Goal: Information Seeking & Learning: Learn about a topic

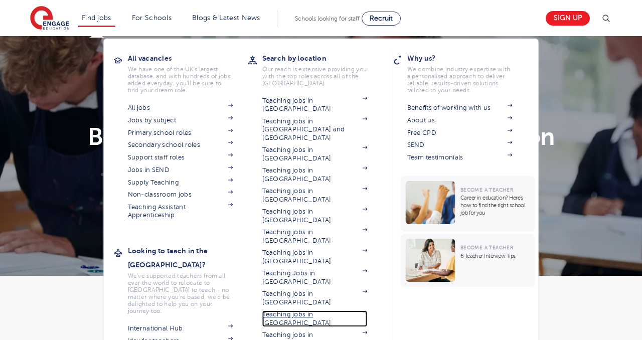
click at [333, 310] on link "Teaching jobs in [GEOGRAPHIC_DATA]" at bounding box center [314, 318] width 105 height 17
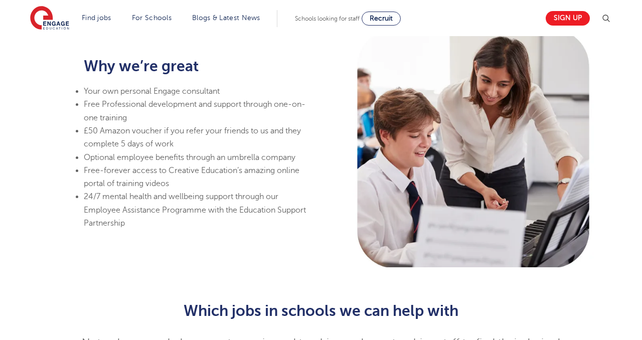
scroll to position [695, 0]
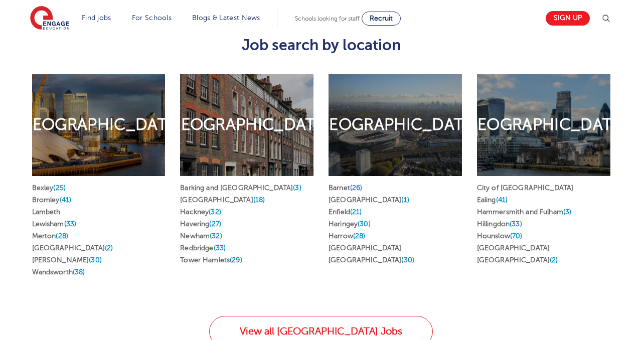
scroll to position [523, 0]
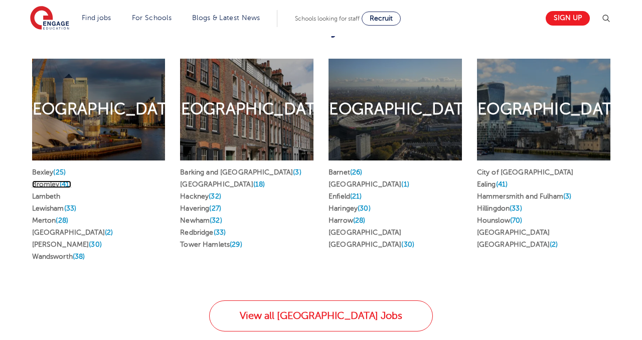
click at [66, 181] on span "(41)" at bounding box center [66, 185] width 12 height 8
click at [511, 229] on link "[GEOGRAPHIC_DATA]" at bounding box center [513, 233] width 73 height 8
click at [495, 181] on link "Ealing (41)" at bounding box center [492, 185] width 31 height 8
click at [48, 217] on link "Merton (28)" at bounding box center [50, 221] width 36 height 8
click at [54, 205] on link "Lewisham (33)" at bounding box center [54, 209] width 45 height 8
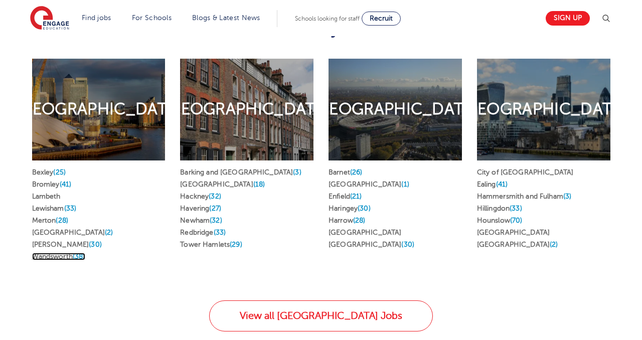
click at [65, 253] on link "Wandsworth (38)" at bounding box center [58, 257] width 53 height 8
click at [46, 217] on link "Merton (28)" at bounding box center [50, 221] width 36 height 8
click at [203, 193] on link "Hackney (32)" at bounding box center [200, 197] width 41 height 8
click at [51, 205] on link "Lewisham (33)" at bounding box center [54, 209] width 45 height 8
click at [210, 181] on link "Greenwich (18)" at bounding box center [222, 185] width 85 height 8
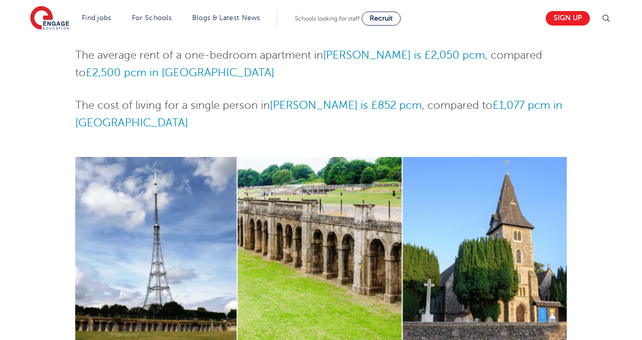
scroll to position [430, 0]
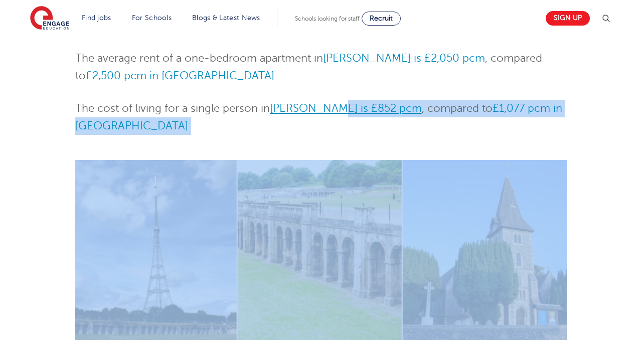
drag, startPoint x: 362, startPoint y: 124, endPoint x: 328, endPoint y: 104, distance: 39.4
click at [328, 104] on div "Skip to jobs About Bromley Bromley borough of Greater London is one of the gree…" at bounding box center [321, 198] width 492 height 1013
click at [327, 103] on span "Bromley is £852 pcm" at bounding box center [346, 108] width 152 height 12
click at [9, 173] on div "Bromley Teaching Jobs Skip to jobs About Bromley Bromley borough of Greater Lon…" at bounding box center [321, 172] width 642 height 1133
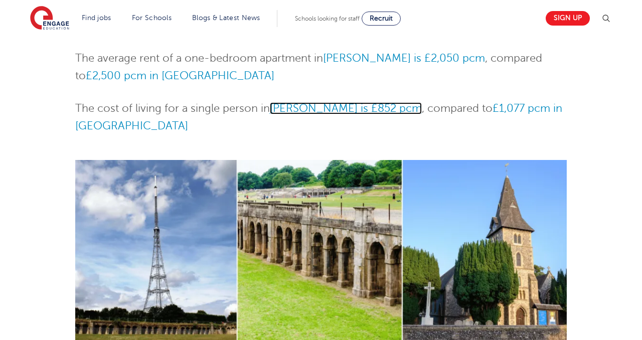
click at [340, 107] on span "Bromley is £852 pcm" at bounding box center [346, 108] width 152 height 12
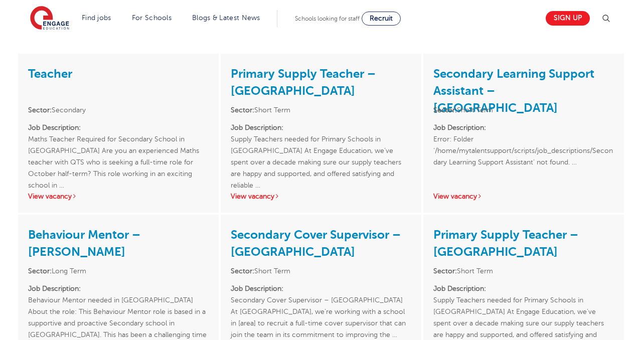
scroll to position [1117, 0]
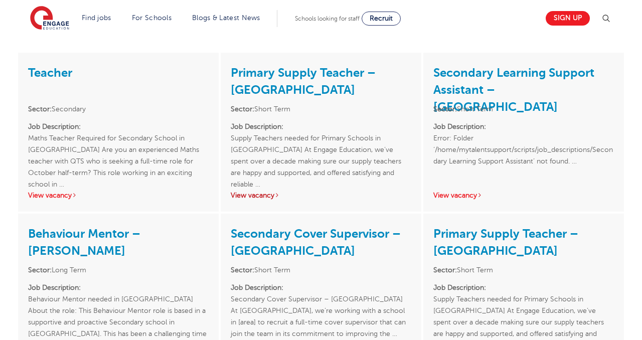
click at [264, 192] on link "View vacancy" at bounding box center [255, 196] width 49 height 8
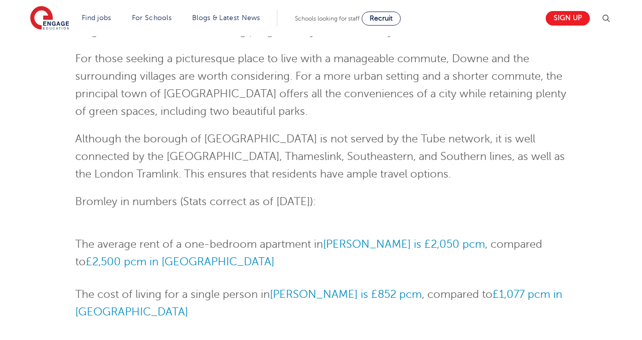
scroll to position [0, 0]
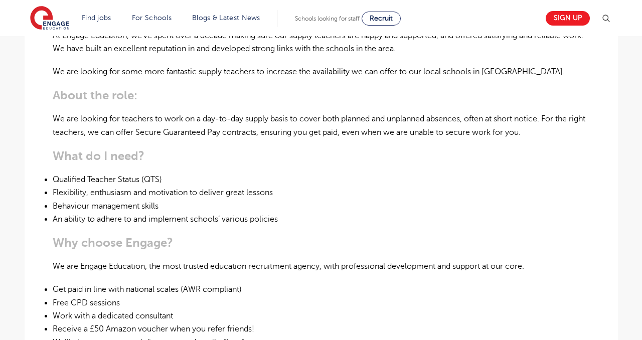
scroll to position [120, 0]
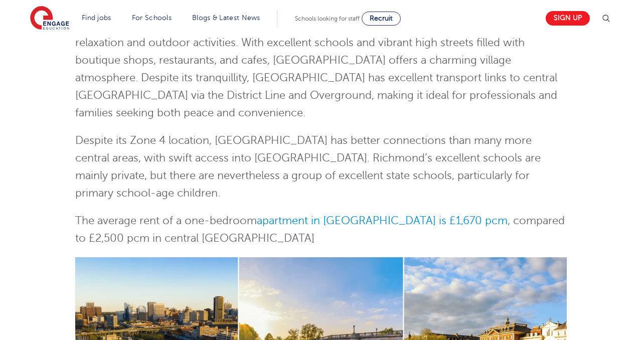
scroll to position [140, 0]
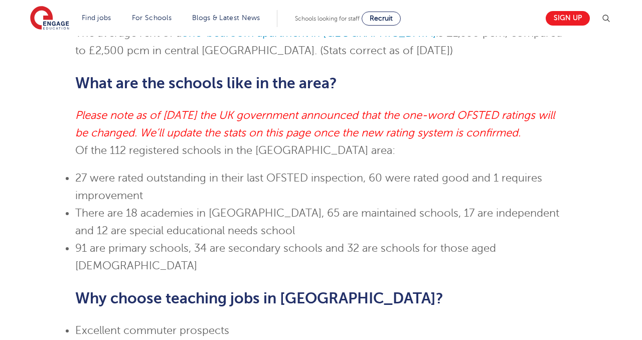
scroll to position [542, 0]
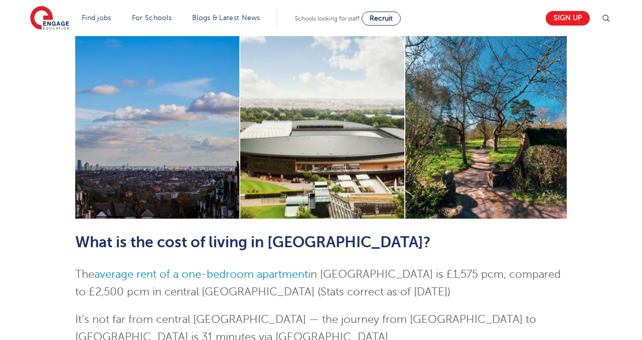
scroll to position [348, 0]
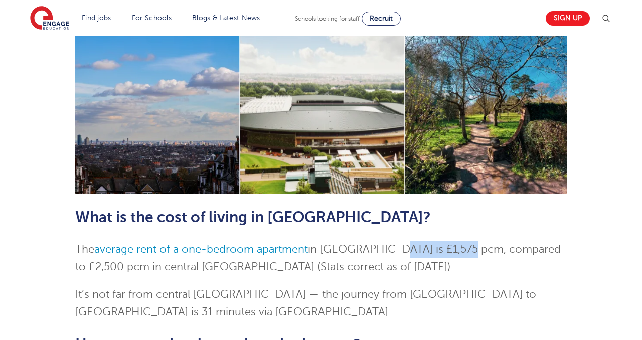
drag, startPoint x: 395, startPoint y: 252, endPoint x: 466, endPoint y: 245, distance: 71.6
click at [466, 245] on span "The average rent of a one-bedroom apartment in Wimbledon is £1,575 pcm, compare…" at bounding box center [317, 258] width 485 height 30
click at [400, 257] on p "The average rent of a one-bedroom apartment in Wimbledon is £1,575 pcm, compare…" at bounding box center [321, 258] width 492 height 35
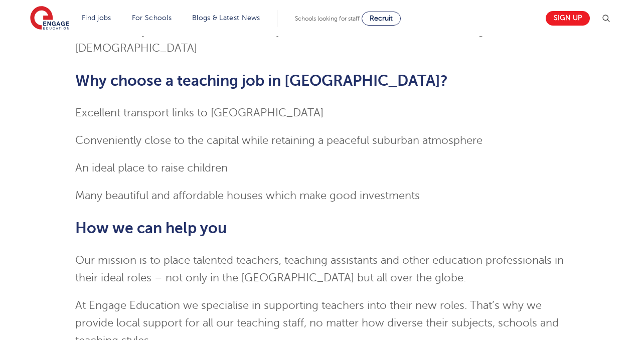
scroll to position [326, 0]
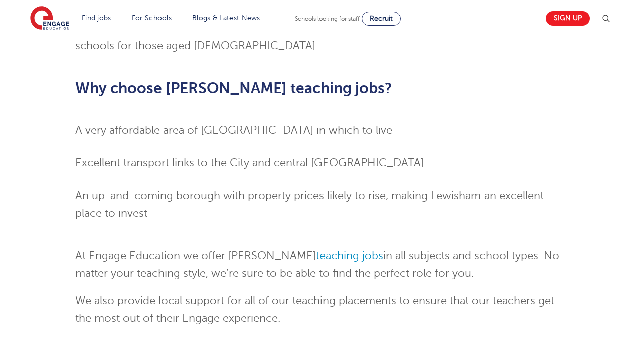
scroll to position [850, 0]
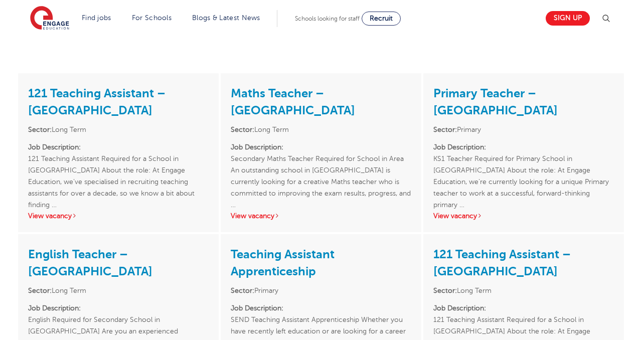
scroll to position [707, 0]
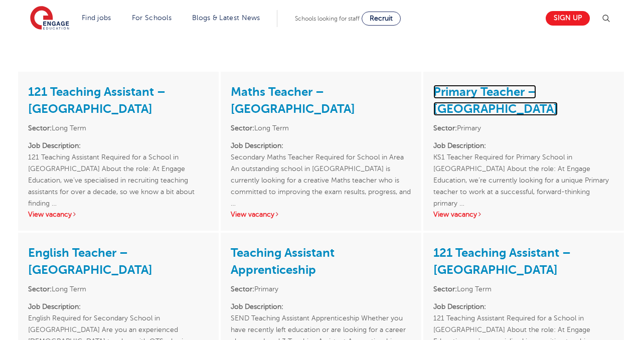
click at [501, 85] on link "Primary Teacher – Wandsworth" at bounding box center [495, 100] width 124 height 31
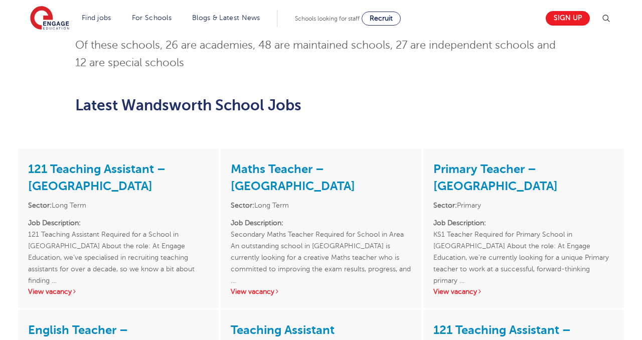
scroll to position [614, 0]
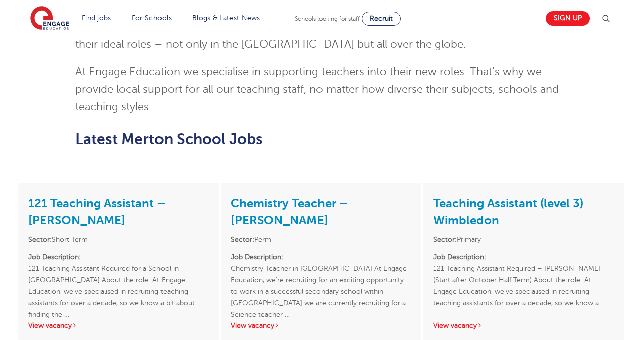
scroll to position [1225, 0]
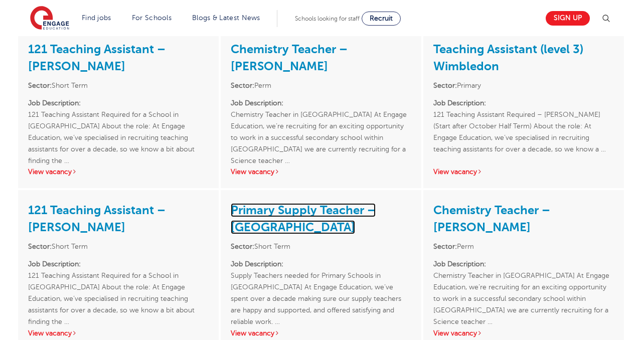
click at [303, 212] on link "Primary Supply Teacher – [GEOGRAPHIC_DATA]" at bounding box center [303, 218] width 145 height 31
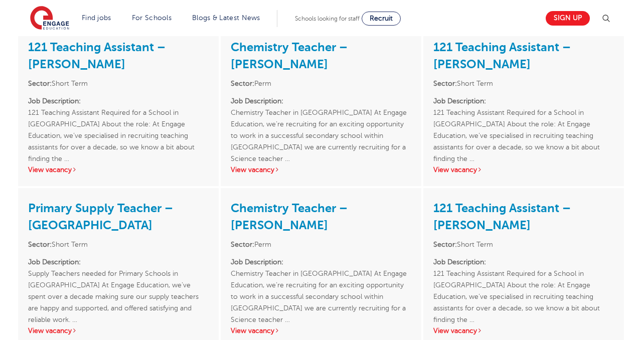
scroll to position [1550, 0]
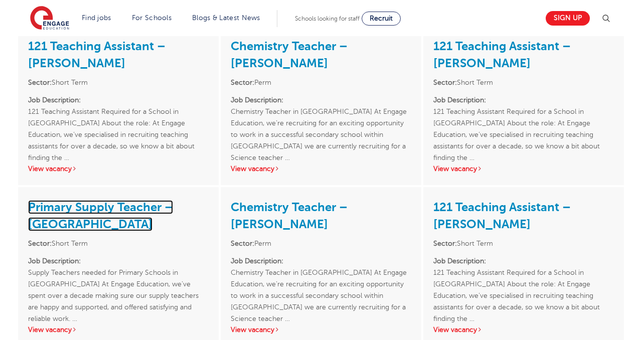
click at [122, 210] on link "Primary Supply Teacher – [GEOGRAPHIC_DATA]" at bounding box center [100, 215] width 145 height 31
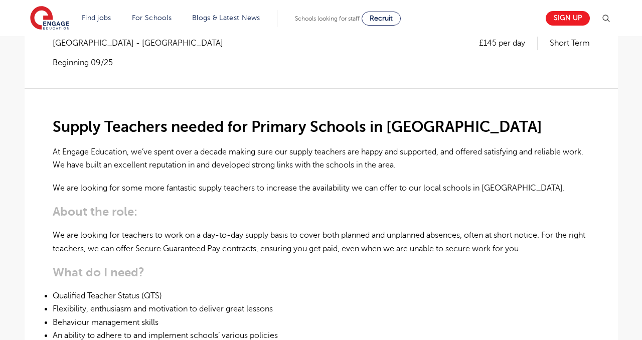
scroll to position [232, 0]
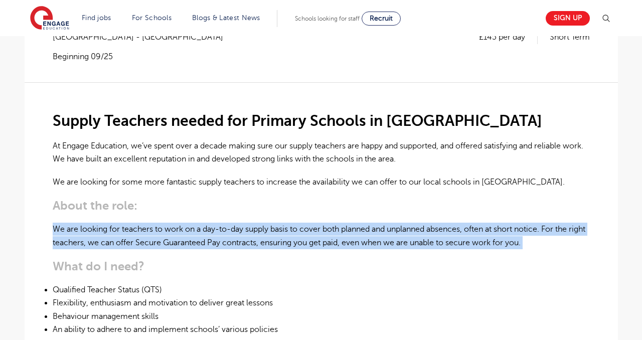
drag, startPoint x: 187, startPoint y: 227, endPoint x: 200, endPoint y: 194, distance: 35.1
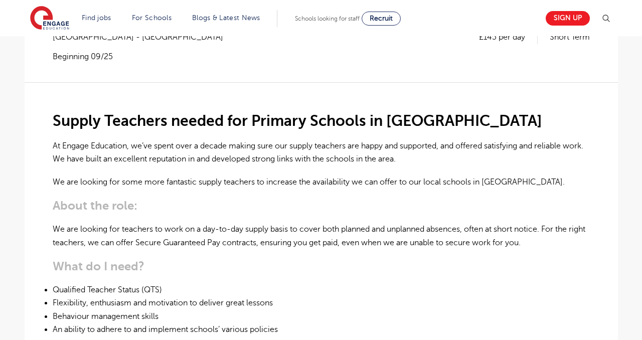
click at [191, 223] on p "We are looking for teachers to work on a day-to-day supply basis to cover both …" at bounding box center [321, 236] width 537 height 27
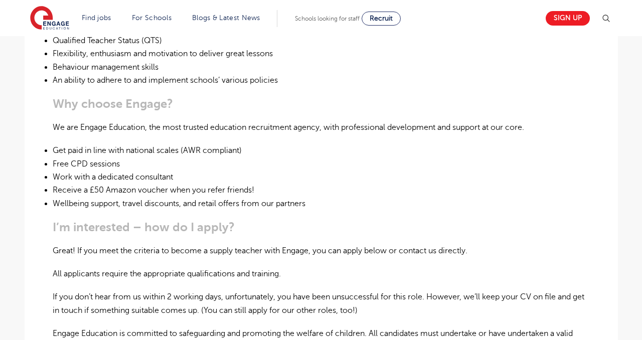
scroll to position [475, 0]
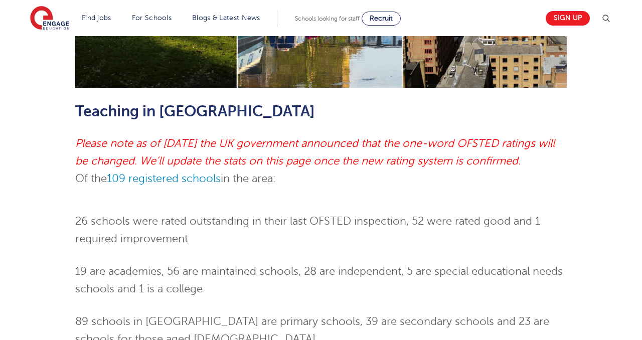
scroll to position [583, 0]
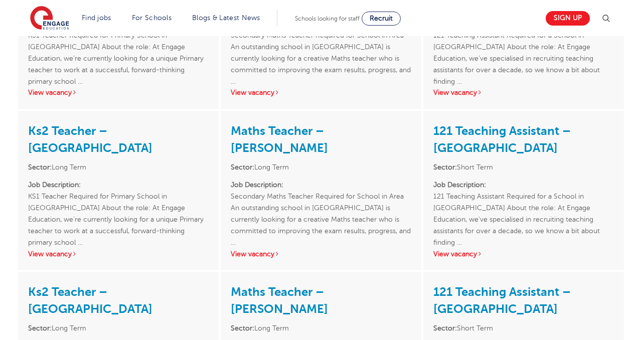
scroll to position [1716, 0]
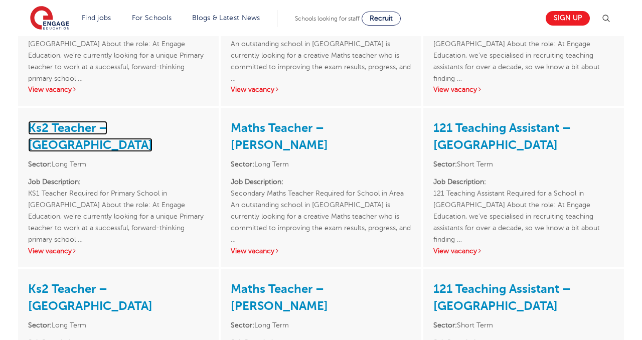
click at [133, 142] on link "Ks2 Teacher – Lewisham" at bounding box center [90, 136] width 124 height 31
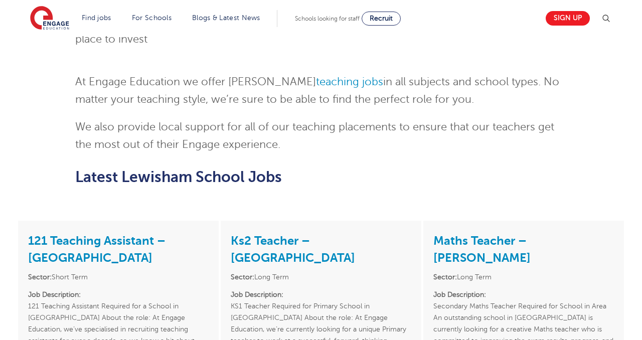
scroll to position [952, 0]
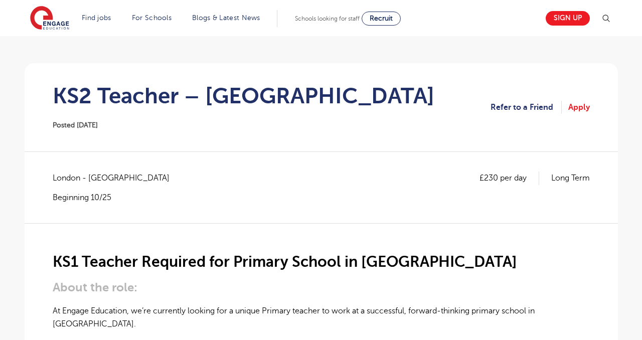
scroll to position [55, 0]
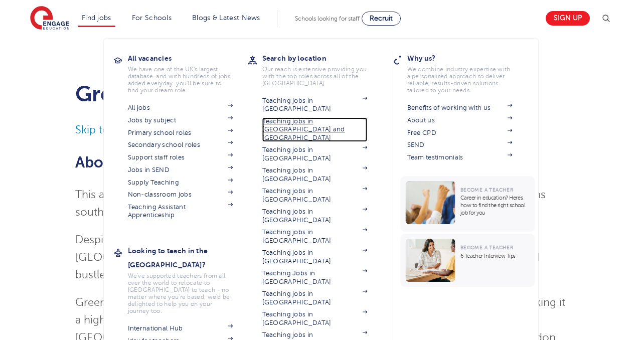
click at [326, 117] on link "Teaching jobs in [GEOGRAPHIC_DATA] and [GEOGRAPHIC_DATA]" at bounding box center [314, 129] width 105 height 25
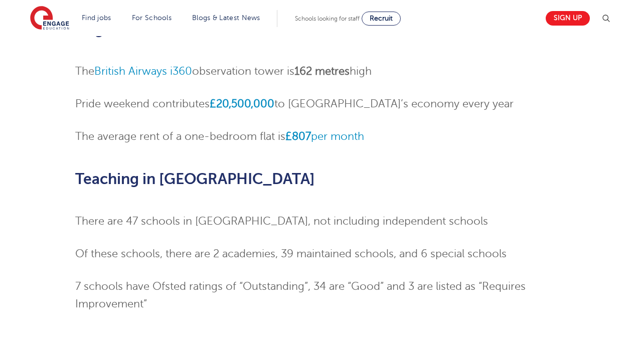
scroll to position [50, 0]
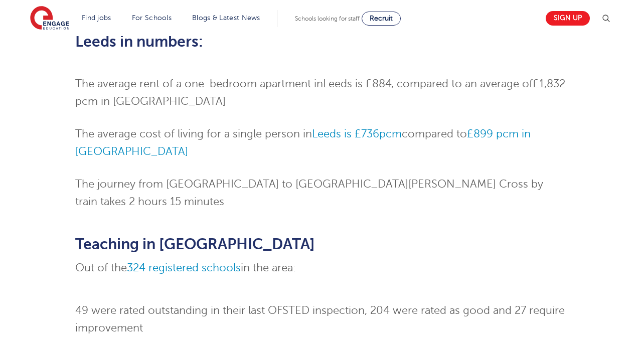
scroll to position [490, 0]
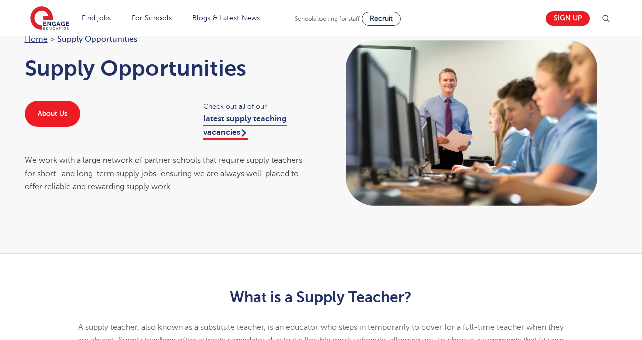
scroll to position [82, 0]
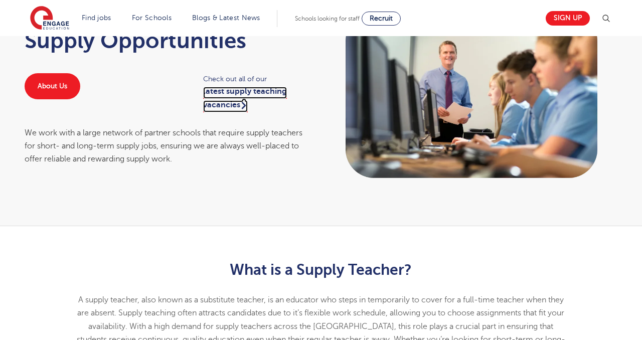
click at [233, 103] on link "latest supply teaching vacancies" at bounding box center [245, 99] width 84 height 25
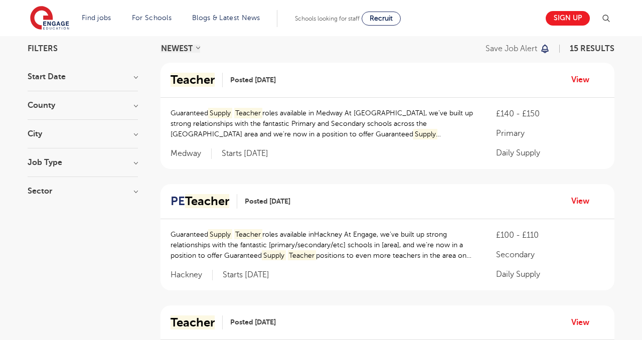
scroll to position [83, 0]
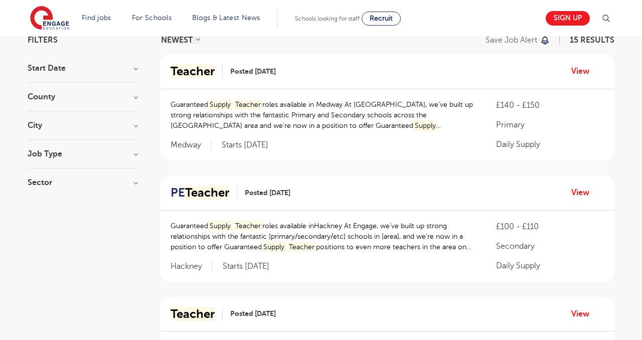
click at [130, 124] on h3 "City" at bounding box center [83, 125] width 110 height 8
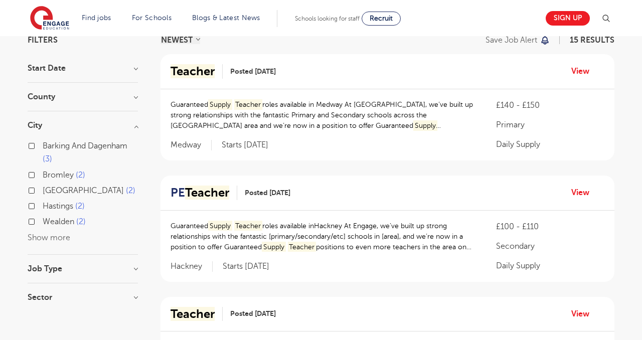
click at [111, 70] on h3 "Start Date" at bounding box center [83, 68] width 110 height 8
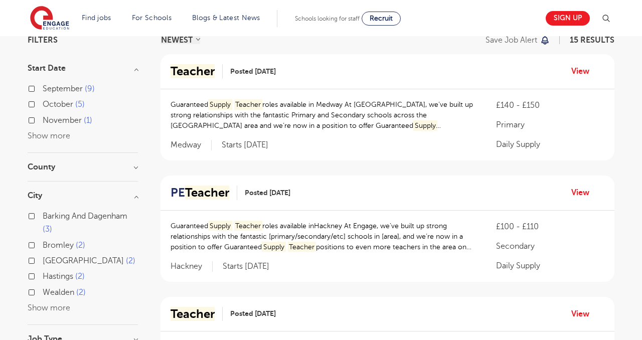
click at [54, 141] on div "September 9 October 5 November 1 Show more" at bounding box center [83, 112] width 110 height 60
click at [56, 130] on div "September 9 October 5 November 1 Show more" at bounding box center [83, 112] width 110 height 60
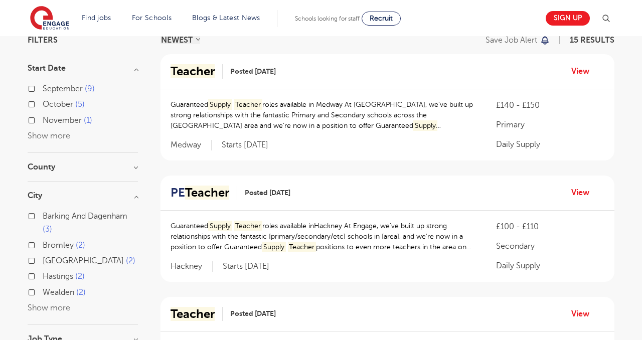
click at [135, 70] on h3 "Start Date" at bounding box center [83, 68] width 110 height 8
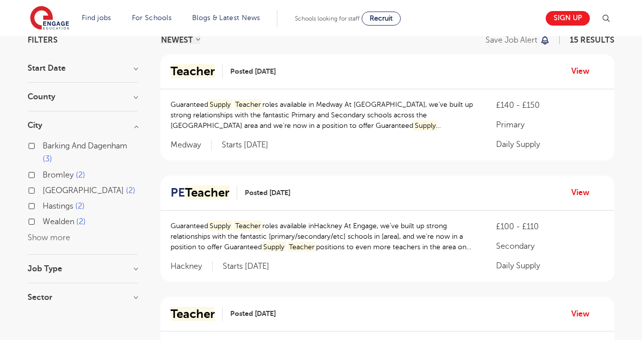
click at [58, 236] on button "Show more" at bounding box center [49, 237] width 43 height 9
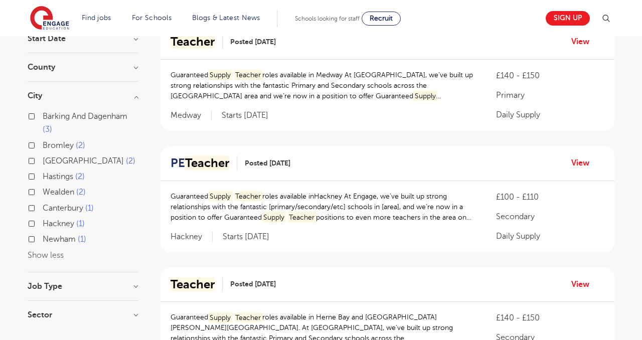
scroll to position [115, 0]
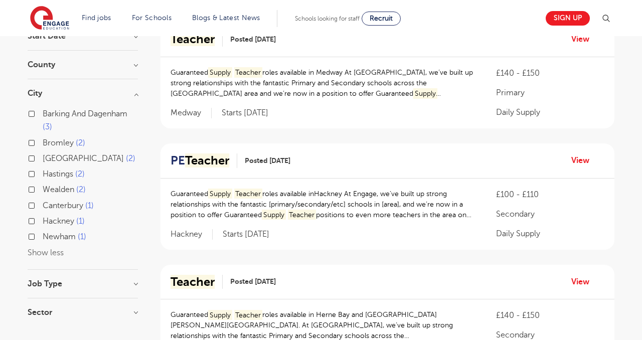
click at [77, 206] on span "Canterbury" at bounding box center [63, 205] width 41 height 9
click at [49, 206] on input "Canterbury 1" at bounding box center [46, 204] width 7 height 7
checkbox input "true"
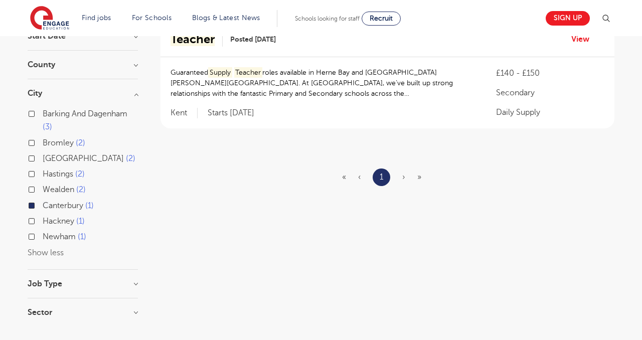
click at [64, 141] on span "Bromley" at bounding box center [58, 142] width 31 height 9
click at [49, 141] on input "Bromley 2" at bounding box center [46, 141] width 7 height 7
checkbox input "true"
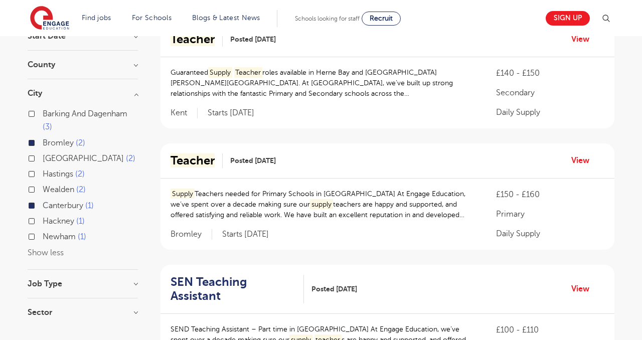
click at [43, 204] on label "Canterbury 1" at bounding box center [68, 205] width 51 height 13
click at [43, 204] on input "Canterbury 1" at bounding box center [46, 204] width 7 height 7
checkbox input "false"
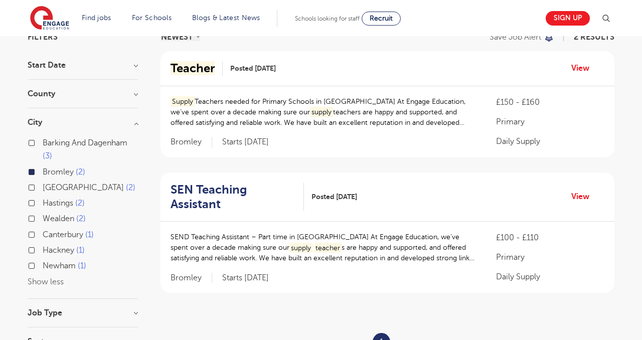
scroll to position [88, 0]
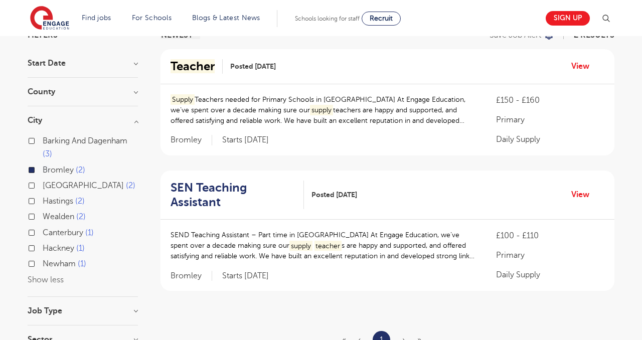
click at [43, 171] on label "Bromley 2" at bounding box center [64, 169] width 43 height 13
click at [43, 171] on input "Bromley 2" at bounding box center [46, 168] width 7 height 7
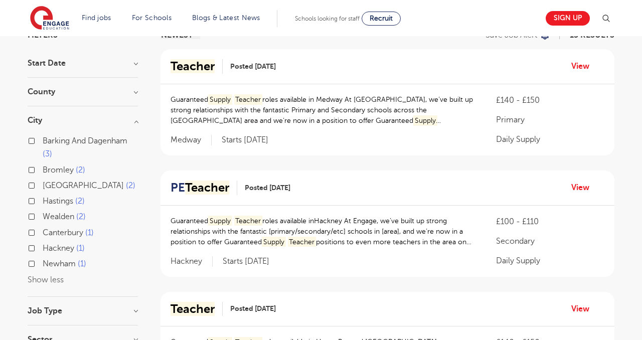
click at [43, 249] on label "Hackney 1" at bounding box center [64, 248] width 42 height 13
click at [43, 249] on input "Hackney 1" at bounding box center [46, 247] width 7 height 7
checkbox input "true"
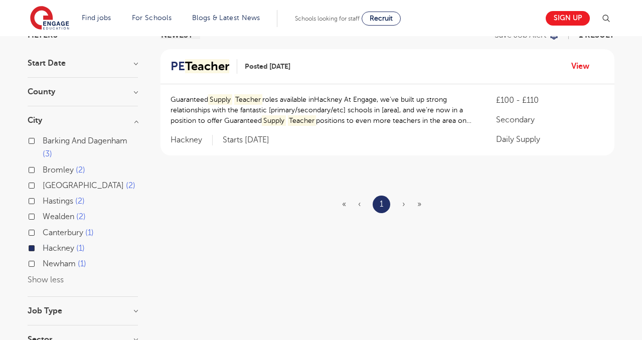
click at [38, 247] on div "Hackney 1" at bounding box center [83, 250] width 110 height 16
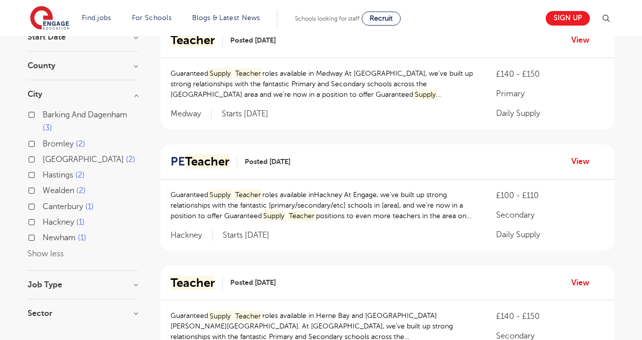
scroll to position [119, 0]
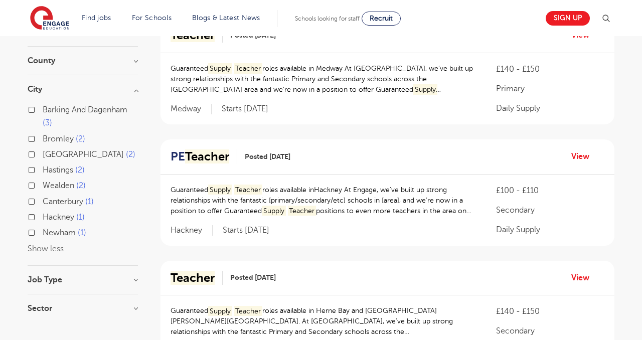
click at [43, 170] on label "Hastings 2" at bounding box center [64, 169] width 42 height 13
click at [43, 170] on input "Hastings 2" at bounding box center [46, 168] width 7 height 7
checkbox input "true"
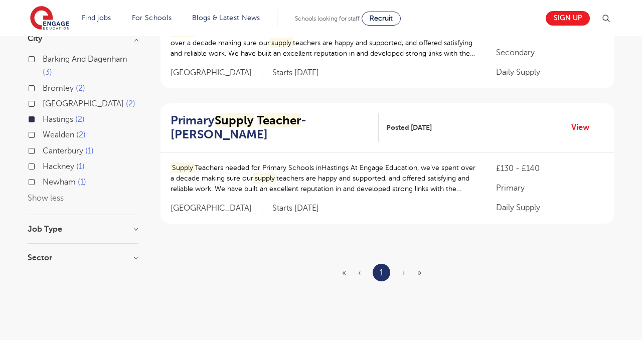
scroll to position [171, 0]
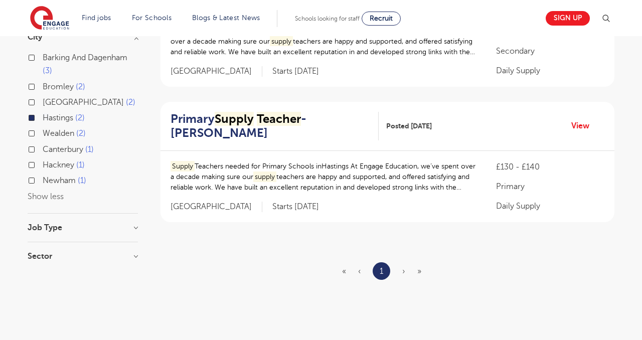
click at [73, 229] on h3 "Job Type" at bounding box center [83, 228] width 110 height 8
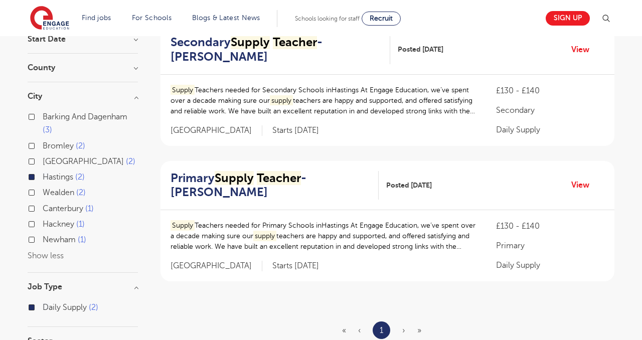
scroll to position [70, 0]
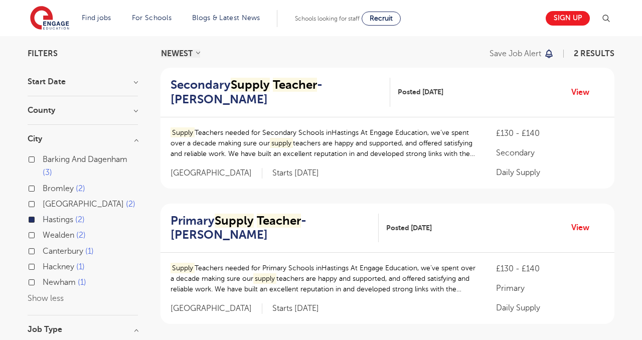
click at [97, 112] on h3 "County" at bounding box center [83, 110] width 110 height 8
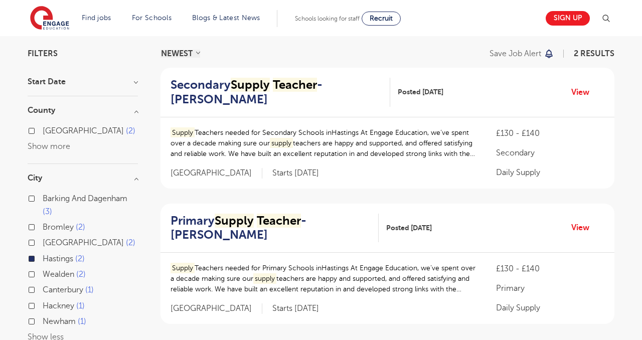
click at [126, 109] on h3 "County" at bounding box center [83, 110] width 110 height 8
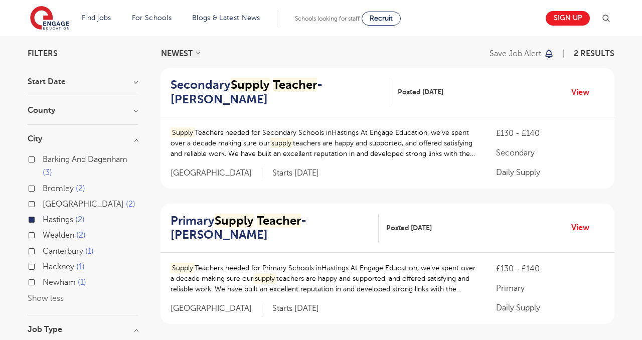
click at [43, 221] on label "Hastings 2" at bounding box center [64, 219] width 42 height 13
click at [43, 221] on input "Hastings 2" at bounding box center [46, 218] width 7 height 7
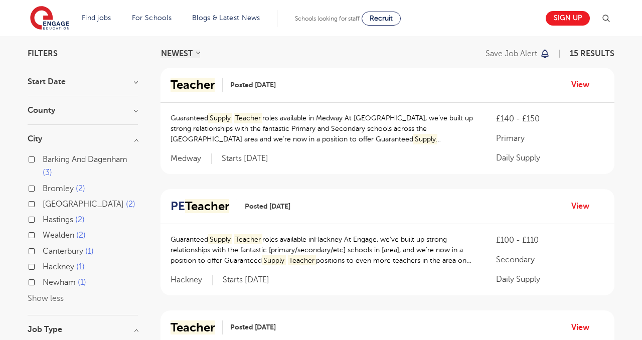
click at [43, 158] on label "Barking And Dagenham 3" at bounding box center [90, 166] width 95 height 27
click at [43, 158] on input "Barking And Dagenham 3" at bounding box center [46, 158] width 7 height 7
checkbox input "true"
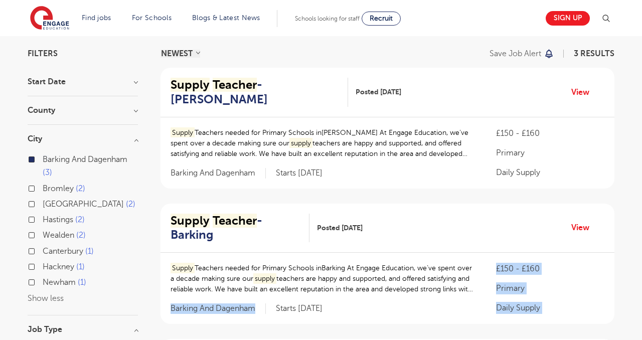
drag, startPoint x: 169, startPoint y: 309, endPoint x: 256, endPoint y: 310, distance: 86.8
click at [256, 310] on div "Supply Teachers needed for Primary Schools inBarking At Engage Education, we’ve…" at bounding box center [387, 288] width 454 height 71
copy div "availability we can offer to our local schools in Barking and Dagenham About th…"
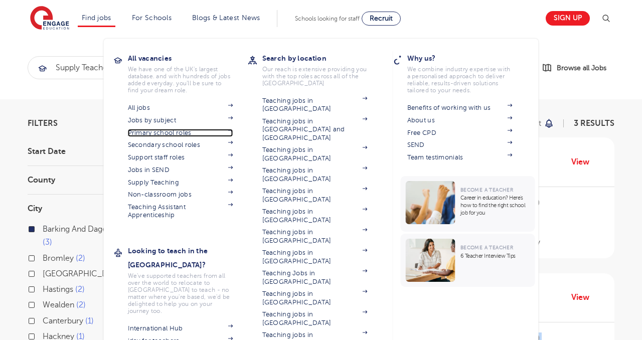
click at [157, 129] on link "Primary school roles" at bounding box center [180, 133] width 105 height 8
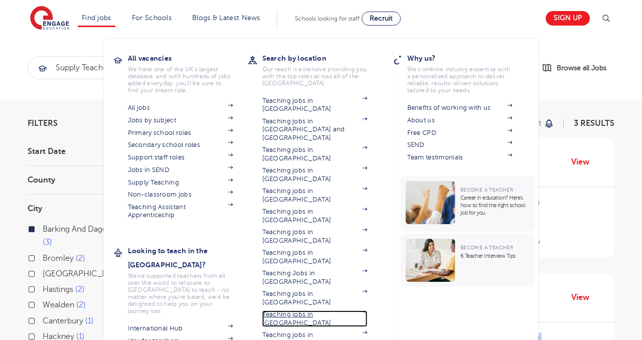
click at [305, 310] on link "Teaching jobs in [GEOGRAPHIC_DATA]" at bounding box center [314, 318] width 105 height 17
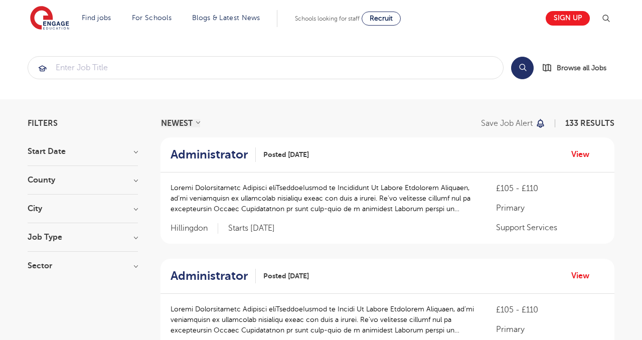
click at [83, 240] on h3 "Job Type" at bounding box center [83, 237] width 110 height 8
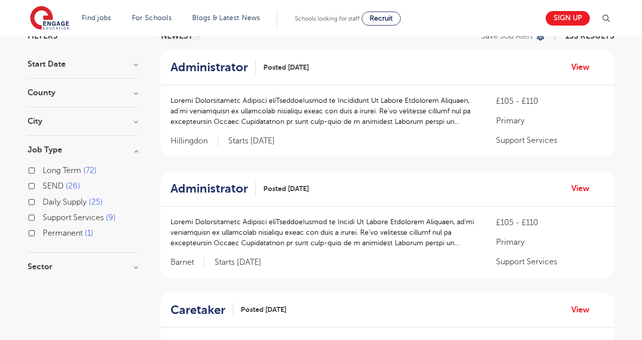
scroll to position [88, 0]
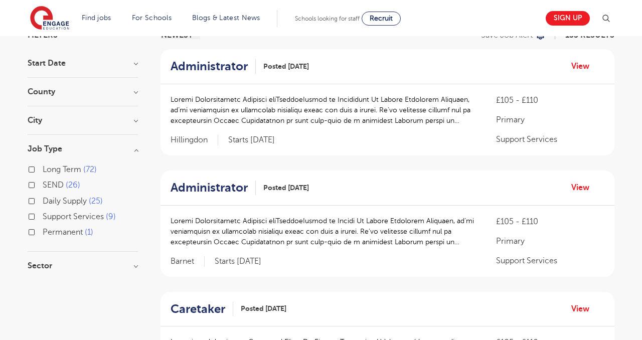
click at [67, 200] on span "Daily Supply" at bounding box center [65, 201] width 44 height 9
click at [49, 200] on input "Daily Supply 25" at bounding box center [46, 200] width 7 height 7
checkbox input "true"
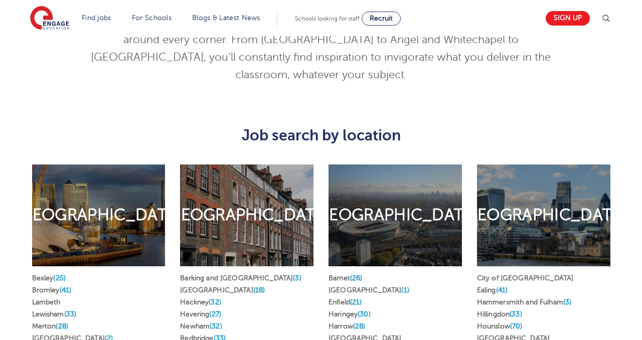
scroll to position [461, 0]
